Goal: Complete application form

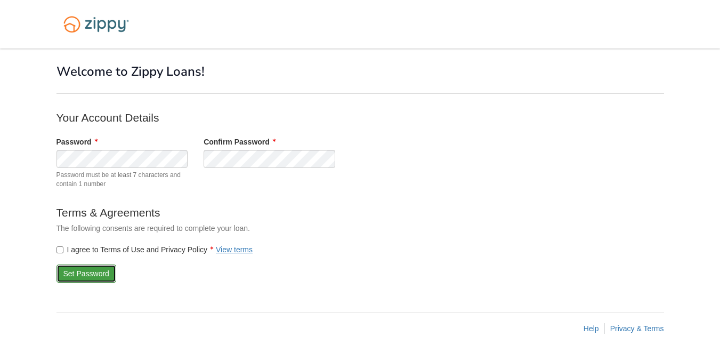
click at [86, 272] on button "Set Password" at bounding box center [86, 273] width 60 height 18
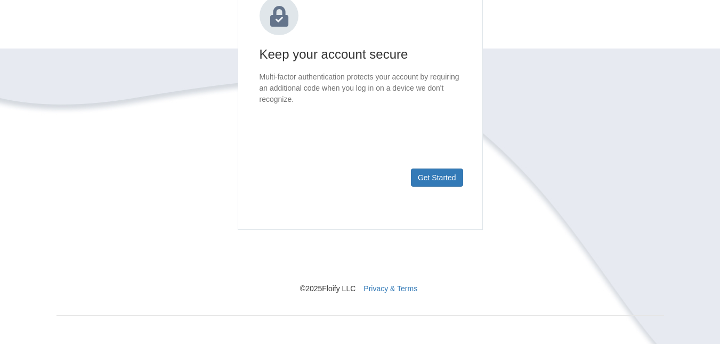
scroll to position [163, 0]
click at [430, 175] on button "Get Started" at bounding box center [437, 177] width 52 height 18
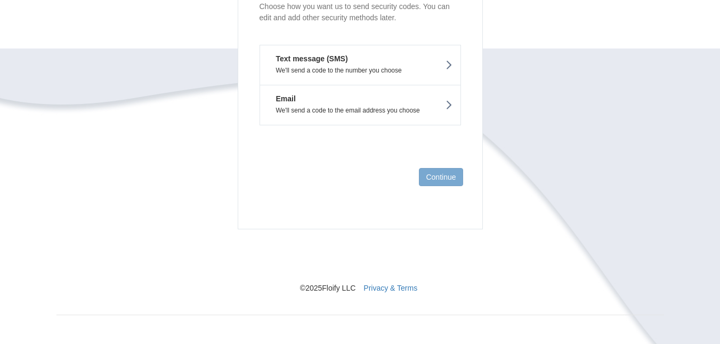
click at [450, 67] on icon at bounding box center [448, 65] width 7 height 12
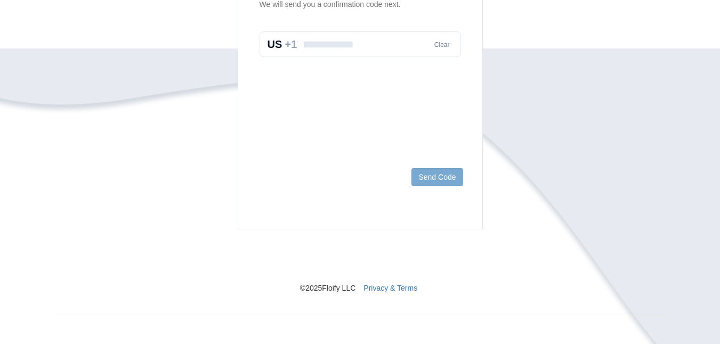
click at [375, 51] on input "text" at bounding box center [359, 44] width 201 height 26
type input "**********"
click at [441, 177] on button "Send Code" at bounding box center [436, 177] width 51 height 18
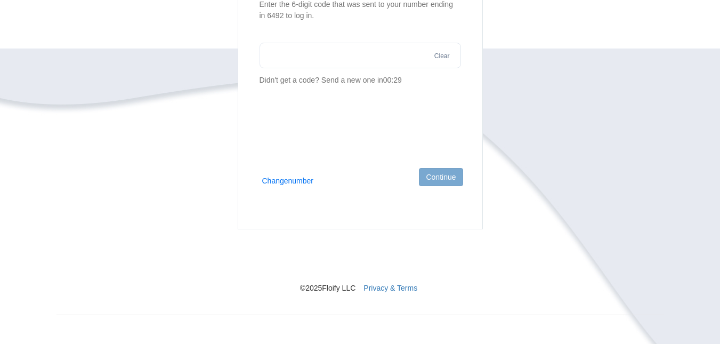
click at [377, 56] on input "text" at bounding box center [359, 56] width 201 height 26
type input "******"
click at [440, 182] on button "Continue" at bounding box center [441, 177] width 44 height 18
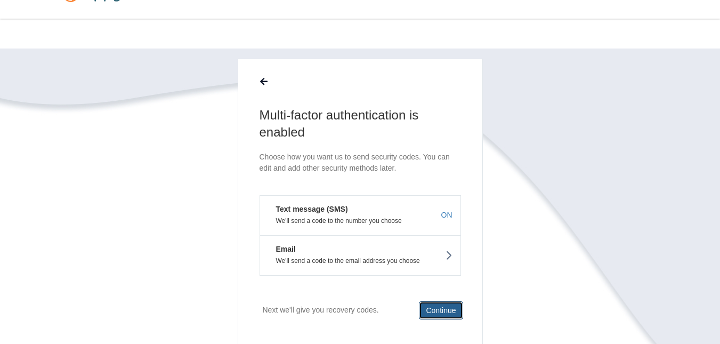
scroll to position [166, 0]
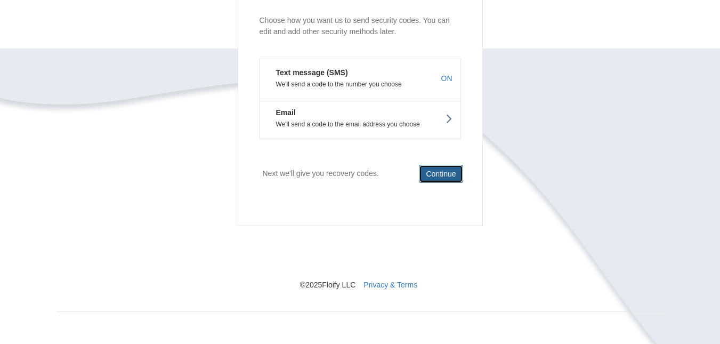
click at [449, 169] on button "Continue" at bounding box center [441, 174] width 44 height 18
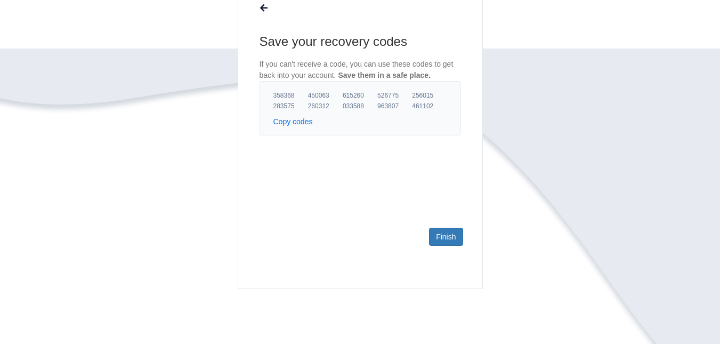
scroll to position [104, 0]
click at [454, 236] on link "Finish" at bounding box center [446, 236] width 34 height 18
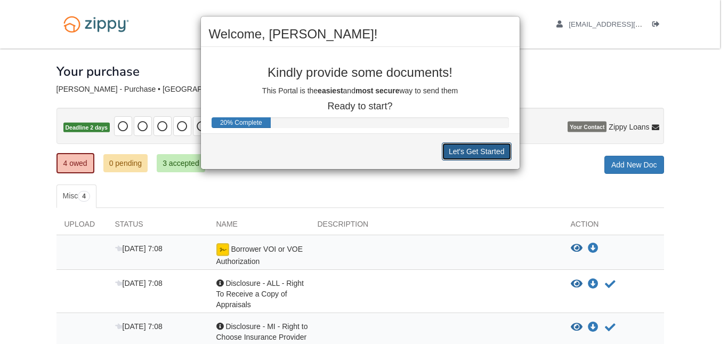
click at [473, 150] on button "Let's Get Started" at bounding box center [477, 151] width 70 height 18
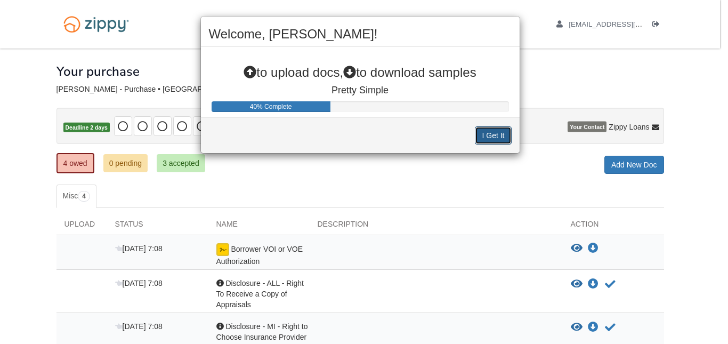
click at [495, 134] on button "I Get It" at bounding box center [493, 135] width 36 height 18
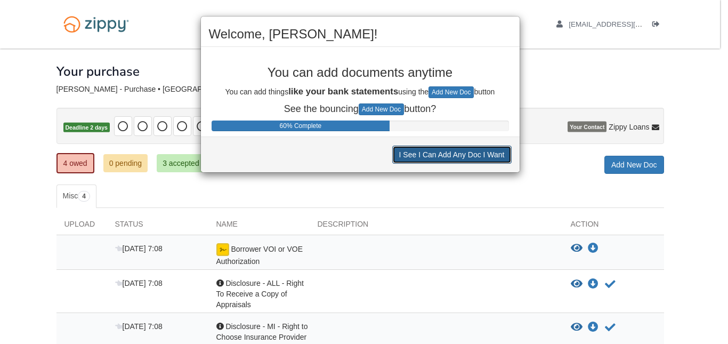
click at [442, 157] on button "I See I Can Add Any Doc I Want" at bounding box center [451, 154] width 119 height 18
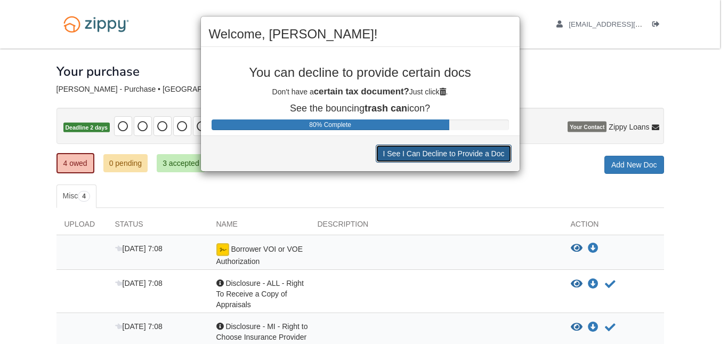
click at [442, 157] on button "I See I Can Decline to Provide a Doc" at bounding box center [443, 153] width 135 height 18
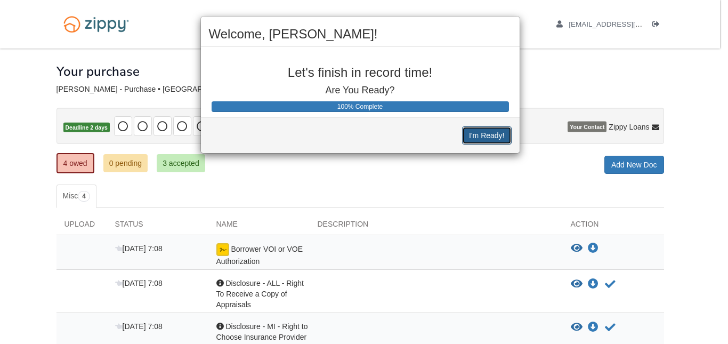
click at [496, 131] on button "I'm Ready!" at bounding box center [486, 135] width 49 height 18
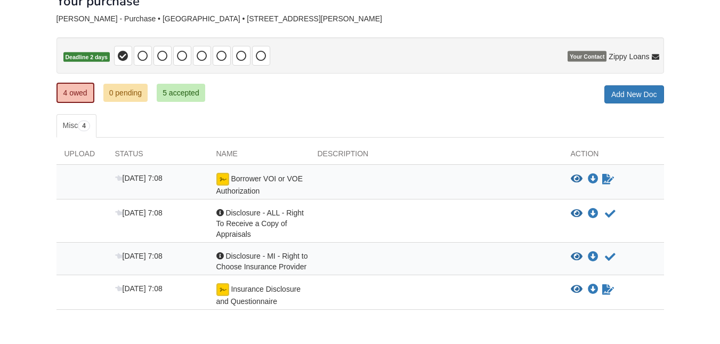
scroll to position [72, 0]
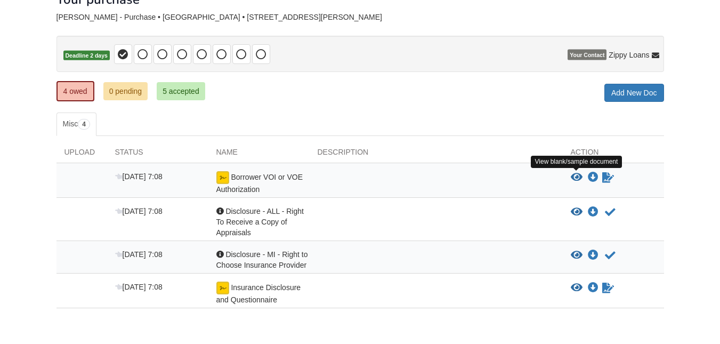
click at [578, 175] on icon "View Borrower VOI or VOE Authorization" at bounding box center [577, 177] width 12 height 11
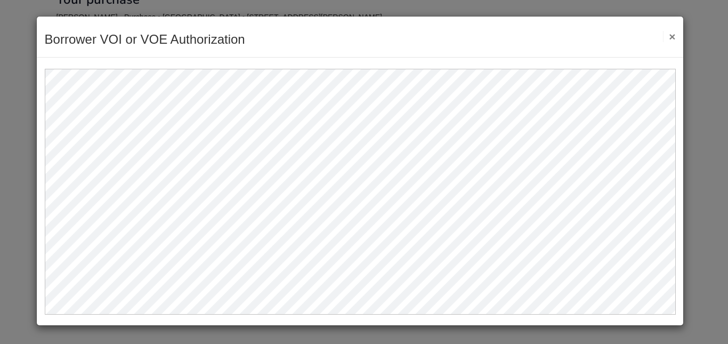
click at [676, 33] on div "Borrower VOI or VOE Authorization Save Cancel Previous Document Next Document ×" at bounding box center [360, 37] width 647 height 41
click at [674, 38] on button "×" at bounding box center [669, 36] width 12 height 11
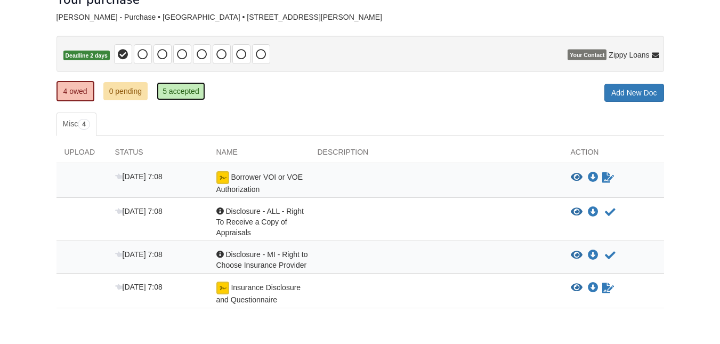
click at [189, 92] on link "5 accepted" at bounding box center [181, 91] width 48 height 18
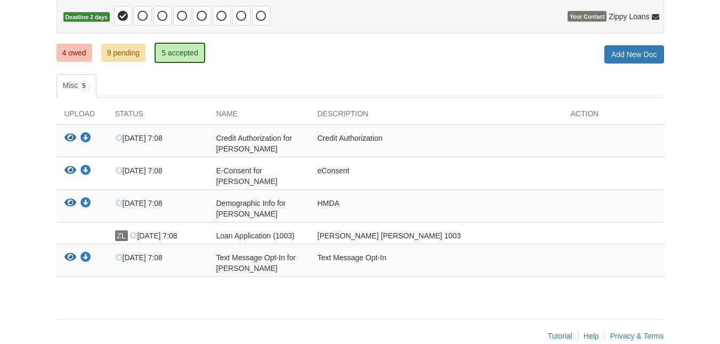
scroll to position [111, 0]
click at [74, 48] on link "4 owed" at bounding box center [74, 52] width 36 height 18
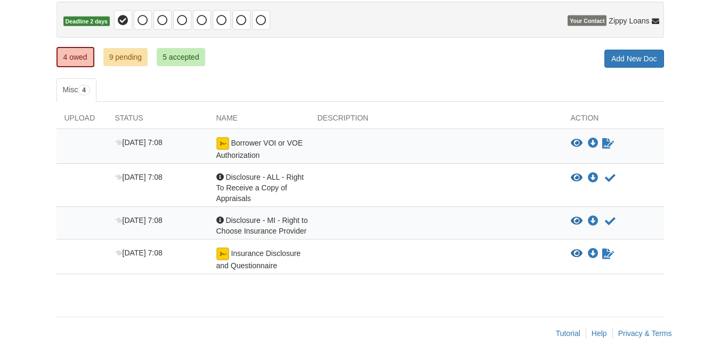
scroll to position [108, 0]
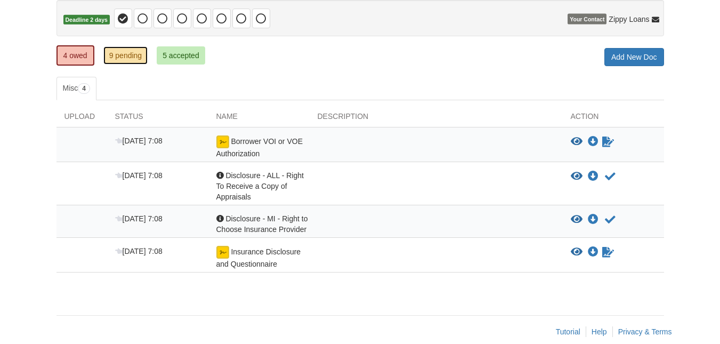
click at [121, 55] on link "9 pending" at bounding box center [125, 55] width 45 height 18
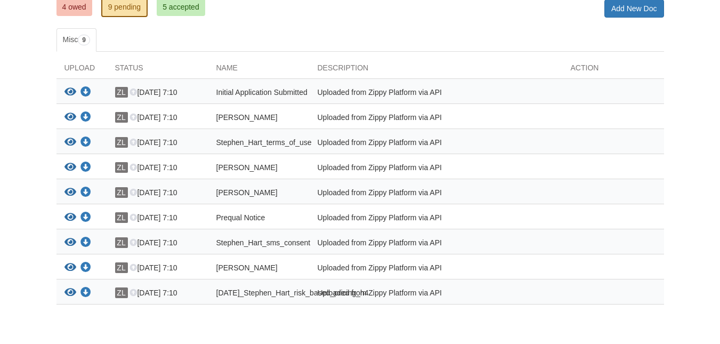
scroll to position [158, 0]
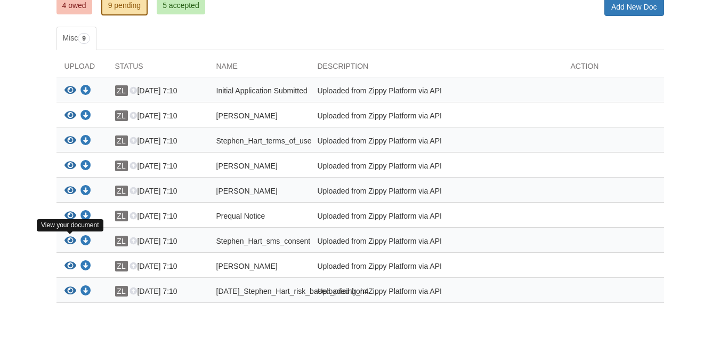
click at [68, 241] on icon "View Stephen_Hart_sms_consent" at bounding box center [70, 241] width 12 height 11
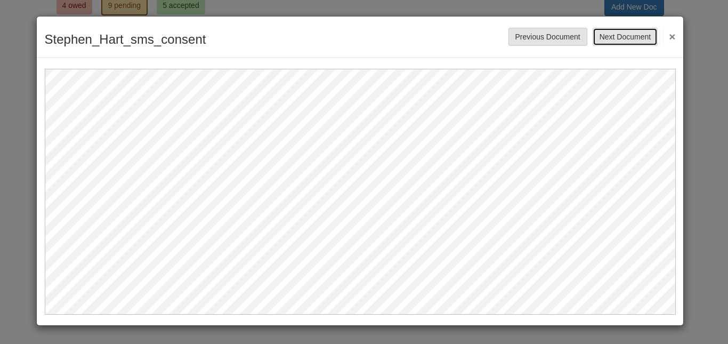
click at [626, 34] on button "Next Document" at bounding box center [624, 37] width 65 height 18
click at [643, 37] on button "Next Document" at bounding box center [624, 37] width 65 height 18
click at [629, 34] on button "Next Document" at bounding box center [624, 37] width 65 height 18
click at [675, 32] on button "×" at bounding box center [669, 36] width 12 height 19
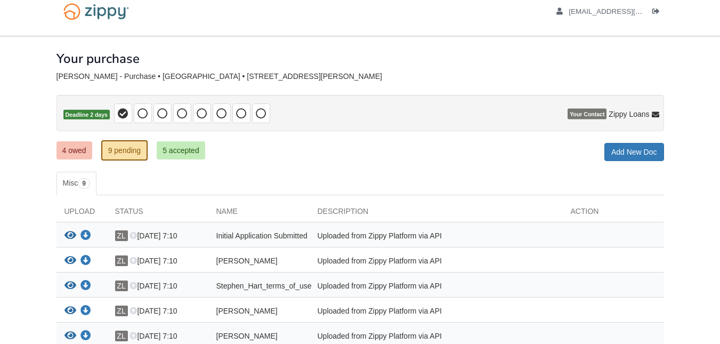
scroll to position [0, 0]
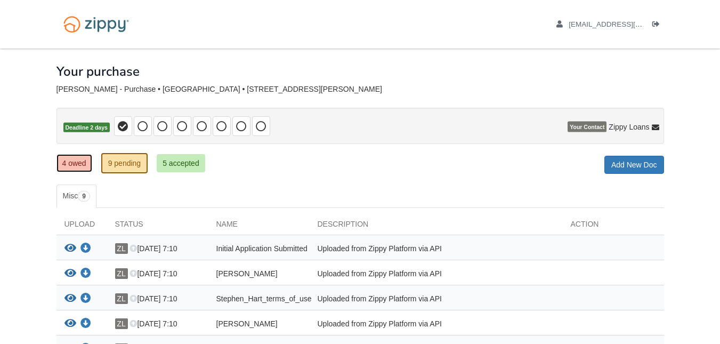
click at [78, 162] on link "4 owed" at bounding box center [74, 163] width 36 height 18
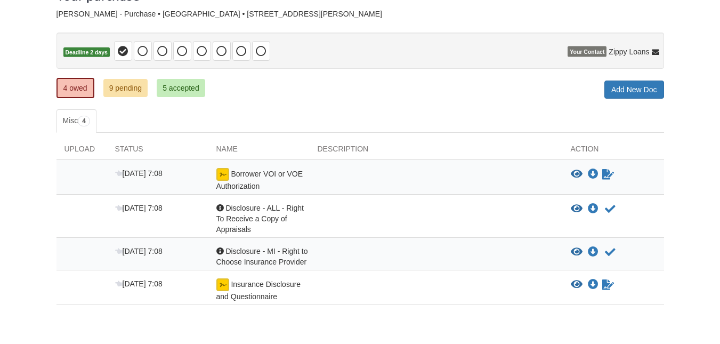
scroll to position [76, 0]
click at [608, 173] on icon "Sign Form" at bounding box center [608, 173] width 12 height 11
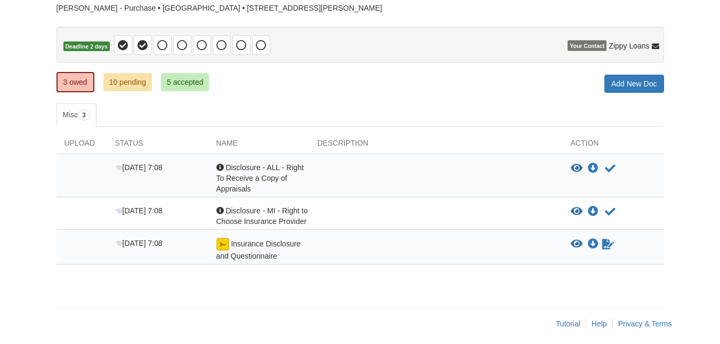
scroll to position [82, 0]
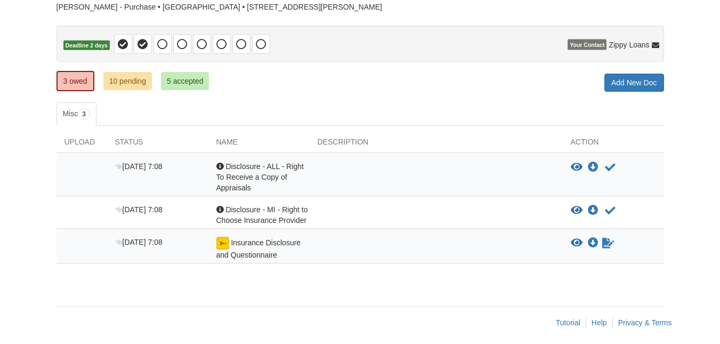
click at [449, 185] on div at bounding box center [436, 177] width 253 height 32
click at [613, 164] on icon "Acknowledge receipt of document" at bounding box center [610, 167] width 11 height 11
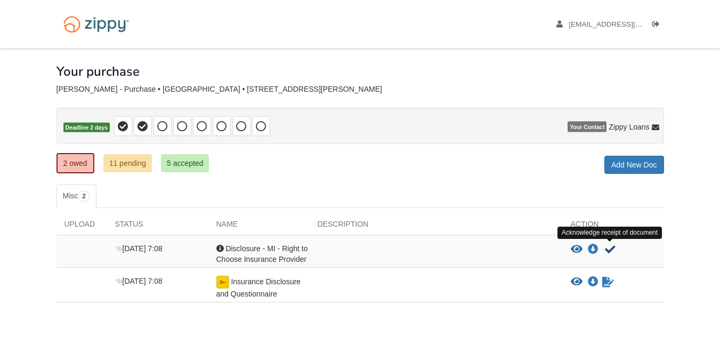
click at [610, 248] on icon "Acknowledge receipt of document" at bounding box center [610, 249] width 11 height 11
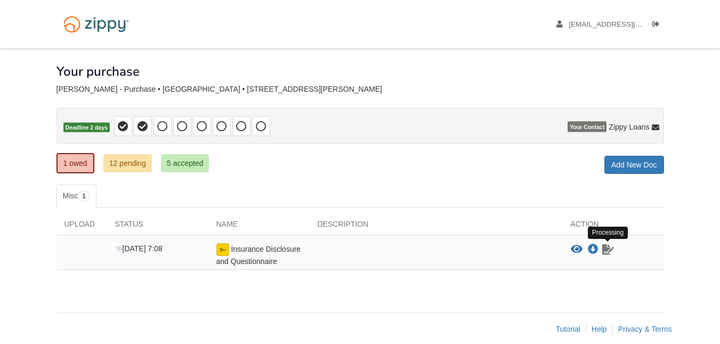
click at [606, 246] on icon "Waiting for your co-borrower to e-sign" at bounding box center [608, 249] width 12 height 11
click at [574, 250] on icon "View Insurance Disclosure and Questionnaire" at bounding box center [577, 249] width 12 height 11
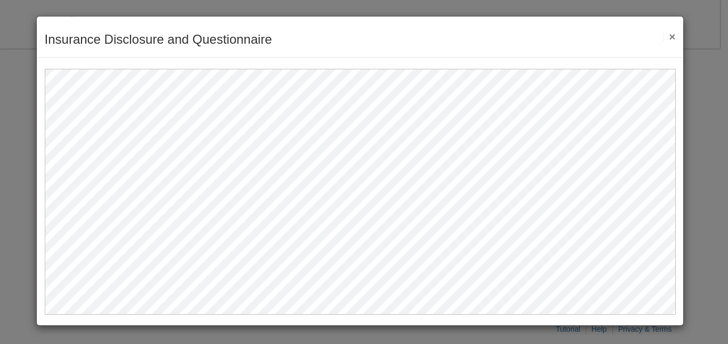
click at [672, 34] on button "×" at bounding box center [669, 36] width 12 height 11
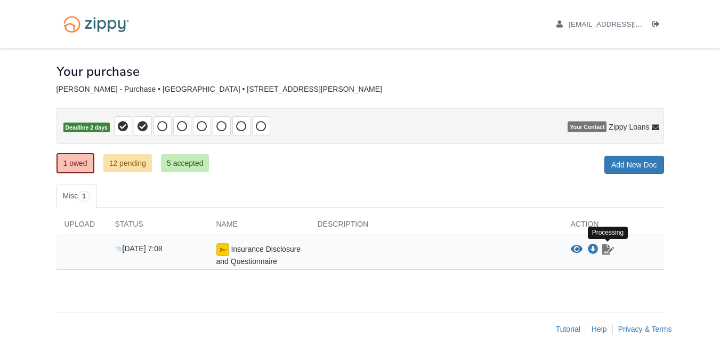
click at [607, 254] on icon "Waiting for your co-borrower to e-sign" at bounding box center [608, 249] width 12 height 11
click at [264, 249] on span "Insurance Disclosure and Questionnaire" at bounding box center [258, 255] width 85 height 21
click at [167, 123] on icon at bounding box center [162, 126] width 11 height 11
click at [223, 249] on img at bounding box center [222, 249] width 13 height 13
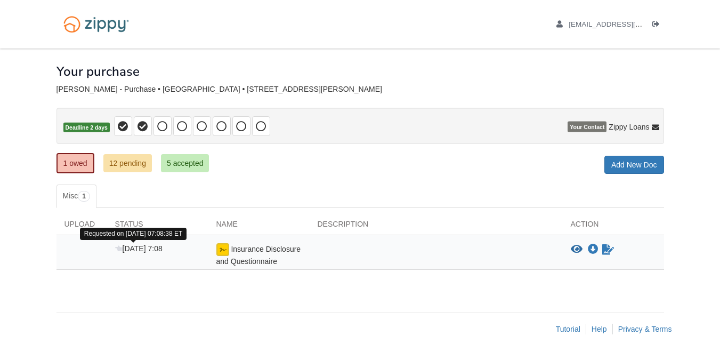
click at [134, 250] on span "Aug 26 7:08" at bounding box center [138, 248] width 47 height 9
click at [124, 163] on link "12 pending" at bounding box center [127, 163] width 48 height 18
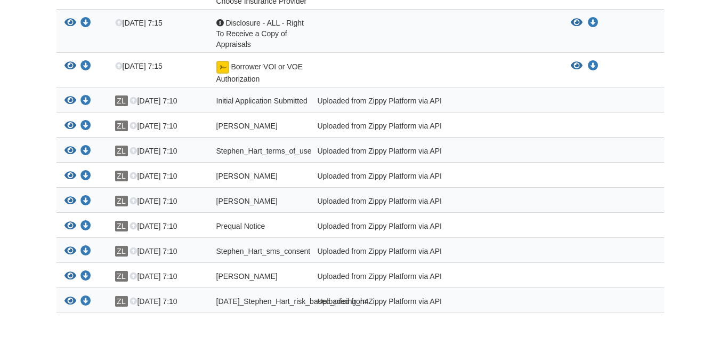
scroll to position [355, 0]
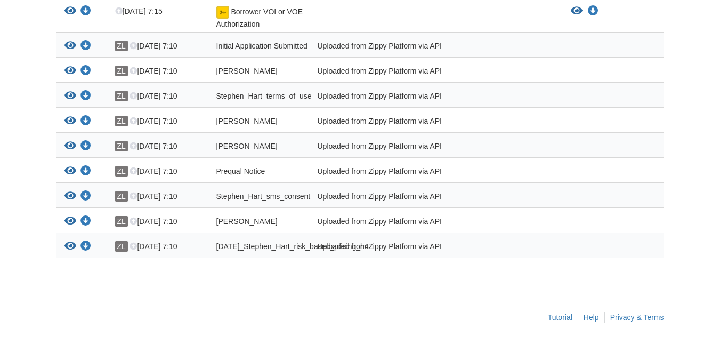
click at [501, 220] on div "Uploaded from Zippy Platform via API" at bounding box center [436, 223] width 253 height 14
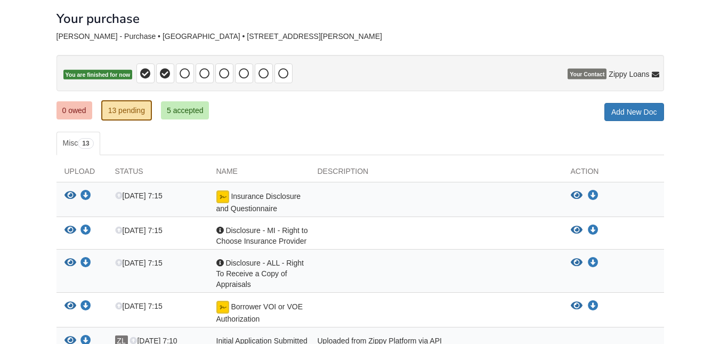
scroll to position [0, 0]
